Goal: Information Seeking & Learning: Learn about a topic

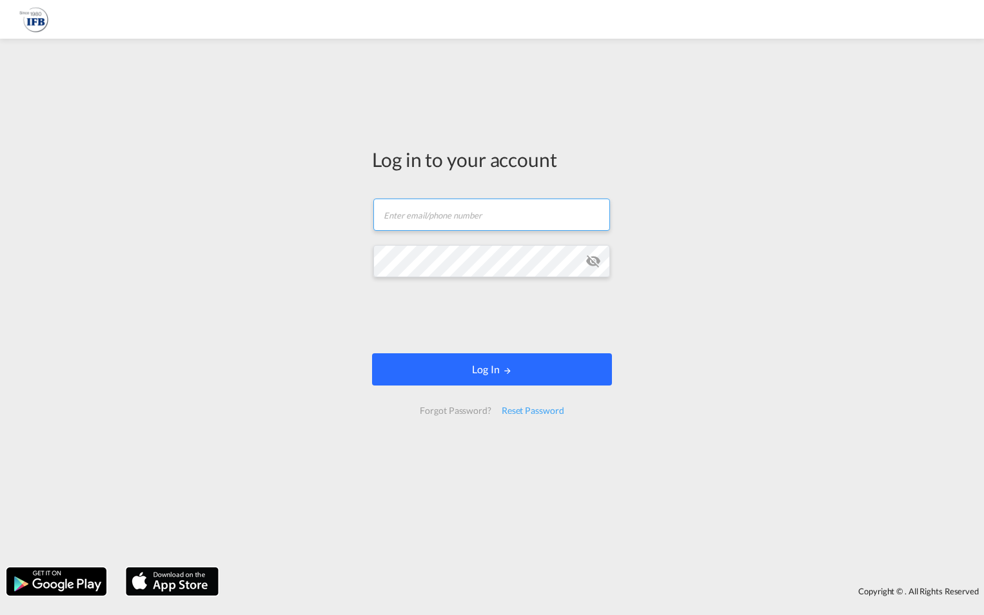
type input "[PERSON_NAME][EMAIL_ADDRESS][PERSON_NAME][DOMAIN_NAME]"
click at [563, 369] on button "Log In" at bounding box center [492, 369] width 240 height 32
